Goal: Task Accomplishment & Management: Manage account settings

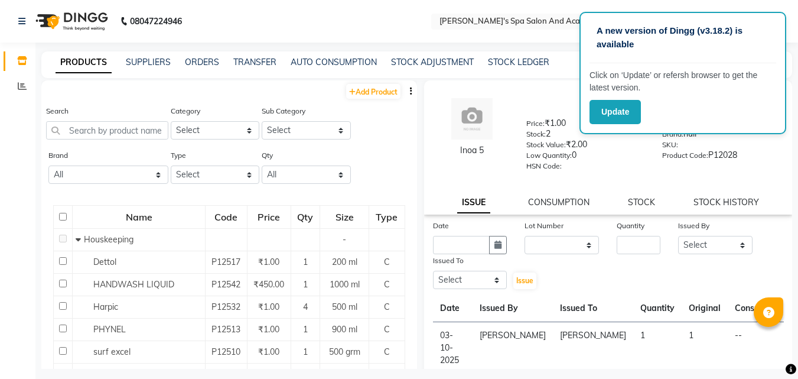
select select
click at [312, 25] on nav "08047224946 Select Location × [PERSON_NAME]'s Spa Salon And Academy Dosti Branc…" at bounding box center [399, 21] width 798 height 43
click at [789, 53] on div "PRODUCTS SUPPLIERS ORDERS TRANSFER AUTO CONSUMPTION STOCK ADJUSTMENT STOCK LEDG…" at bounding box center [416, 64] width 751 height 27
click at [506, 20] on input "text" at bounding box center [522, 23] width 171 height 12
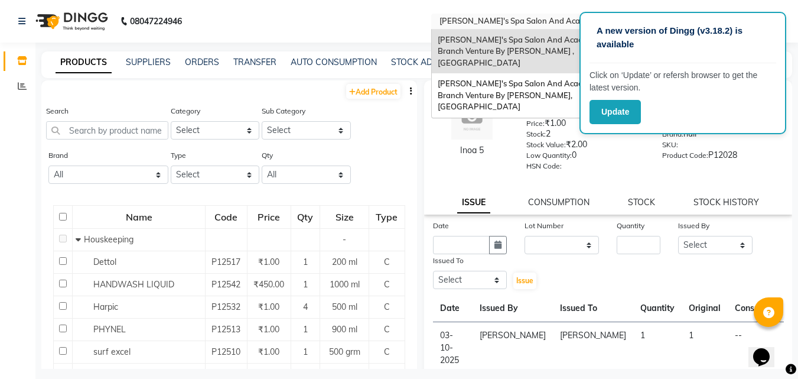
click at [510, 44] on div "[PERSON_NAME]'s Spa Salon And Academy Dosti Branch Venture By [PERSON_NAME] , […" at bounding box center [535, 52] width 206 height 44
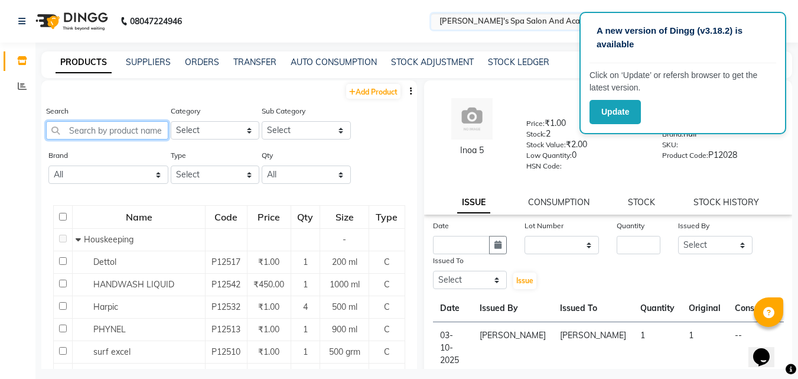
click at [102, 132] on input "text" at bounding box center [107, 130] width 122 height 18
click at [103, 132] on input "text" at bounding box center [107, 130] width 122 height 18
